Goal: Transaction & Acquisition: Obtain resource

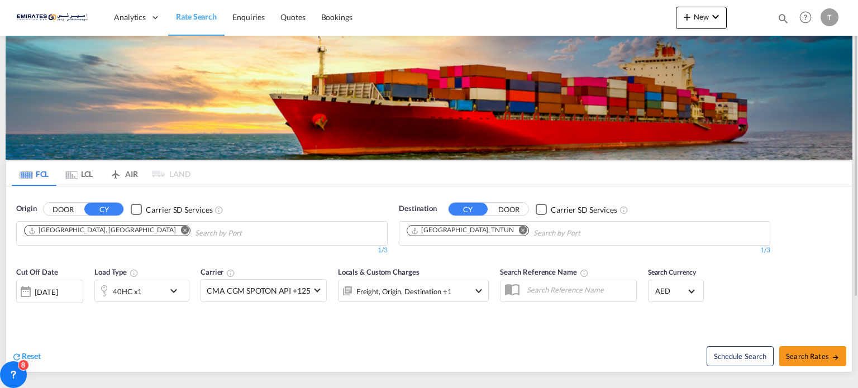
click at [519, 228] on md-icon "Remove" at bounding box center [523, 230] width 8 height 8
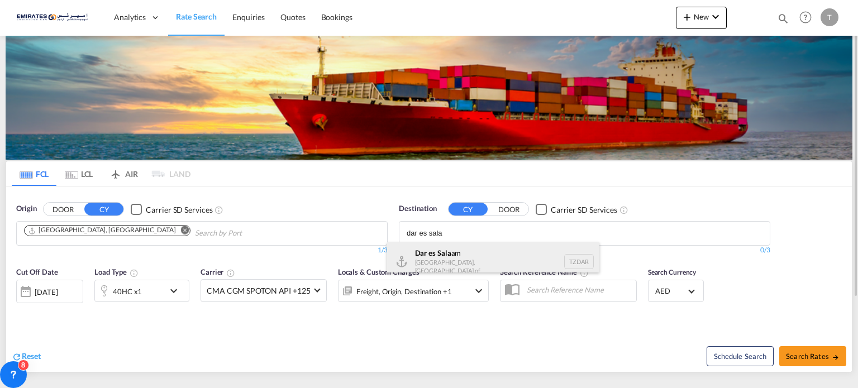
type input "dar es sala"
click at [451, 259] on div "Dar es Sala am [GEOGRAPHIC_DATA], [GEOGRAPHIC_DATA] TZDAR" at bounding box center [493, 262] width 212 height 39
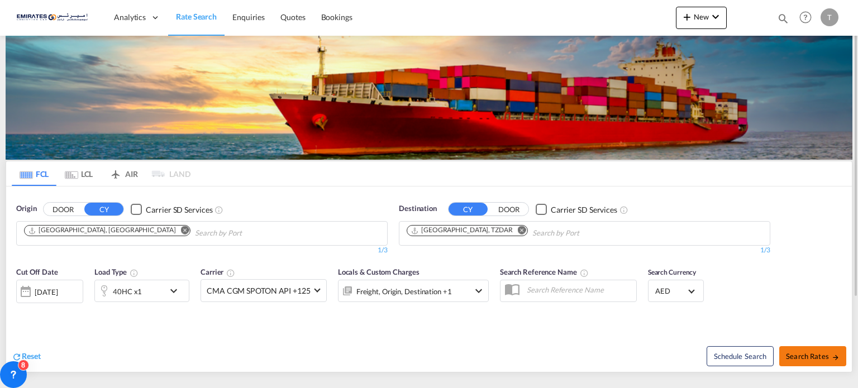
click at [802, 357] on span "Search Rates" at bounding box center [813, 356] width 54 height 9
type input "AEJEA to TZDAR / [DATE]"
